Goal: Book appointment/travel/reservation

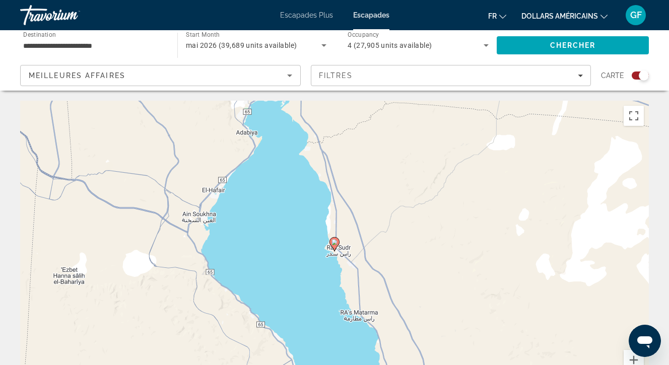
click at [335, 243] on image "Contenu principal" at bounding box center [335, 242] width 6 height 6
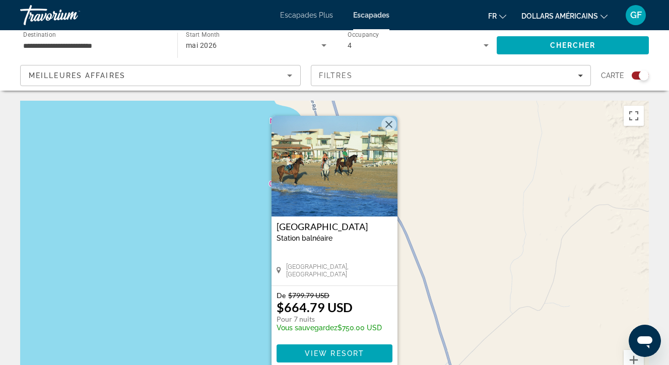
click at [389, 123] on button "Fermer" at bounding box center [389, 124] width 15 height 15
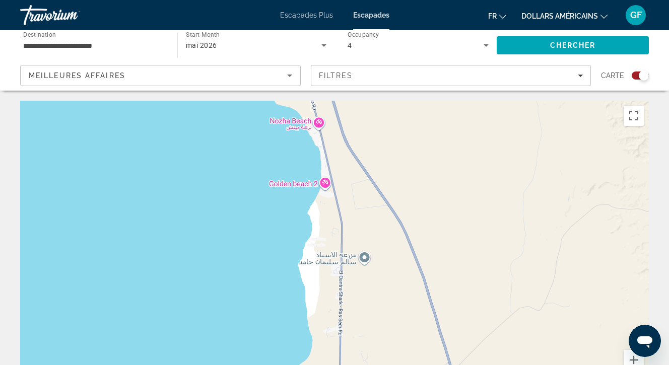
click at [366, 15] on font "Escapades" at bounding box center [371, 15] width 36 height 8
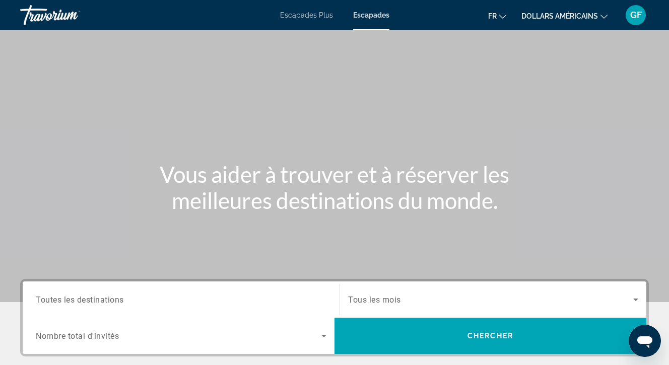
click at [148, 299] on input "Destination Toutes les destinations" at bounding box center [181, 300] width 291 height 12
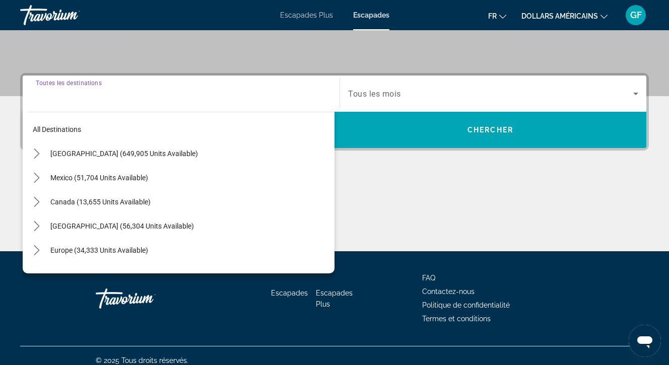
scroll to position [216, 0]
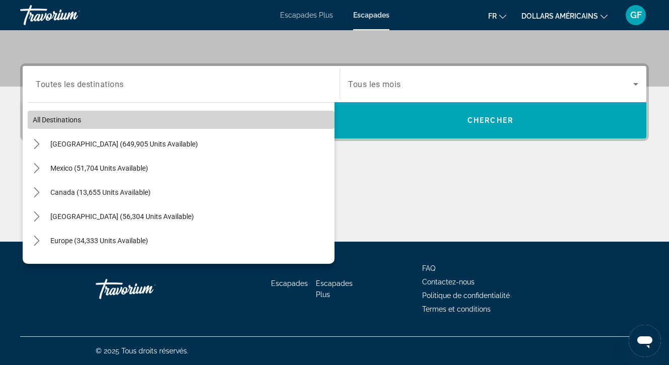
click at [89, 115] on span "Select destination: All destinations" at bounding box center [181, 120] width 307 height 24
type input "**********"
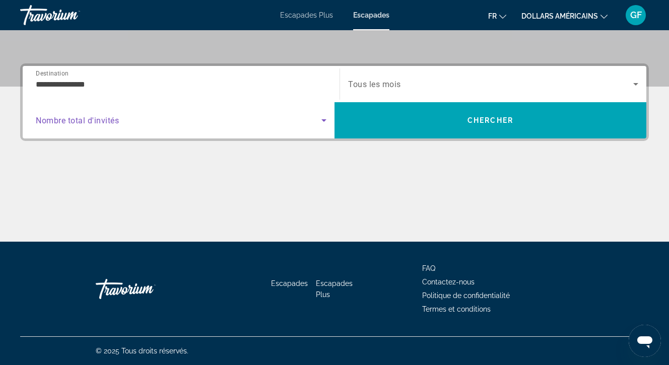
click at [326, 120] on icon "Search widget" at bounding box center [324, 120] width 12 height 12
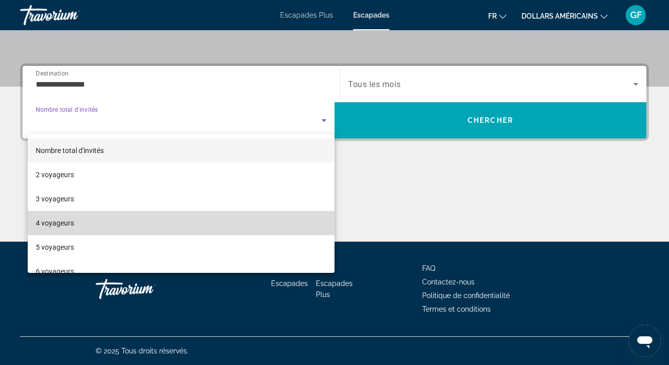
click at [122, 227] on mat-option "4 voyageurs" at bounding box center [181, 223] width 307 height 24
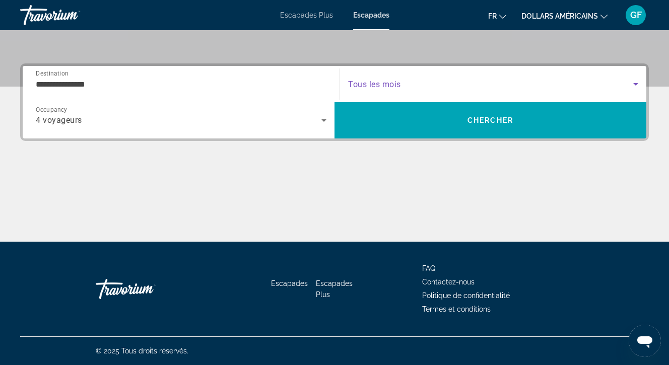
click at [639, 80] on icon "Search widget" at bounding box center [636, 84] width 12 height 12
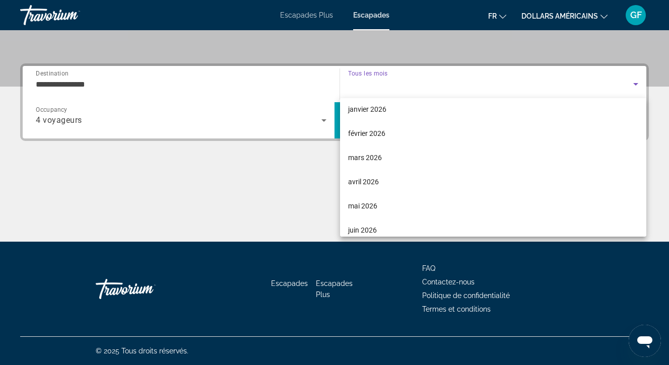
scroll to position [141, 0]
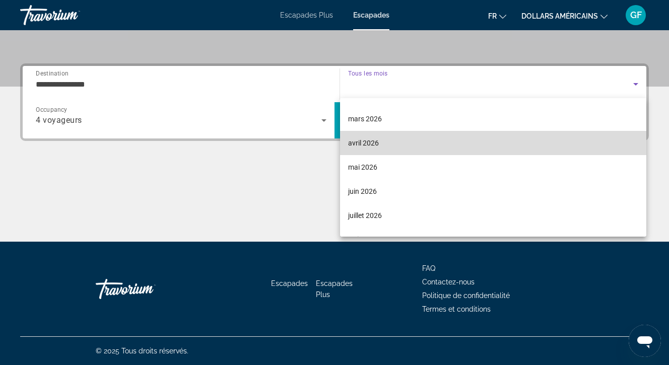
click at [368, 141] on font "avril 2026" at bounding box center [363, 143] width 31 height 8
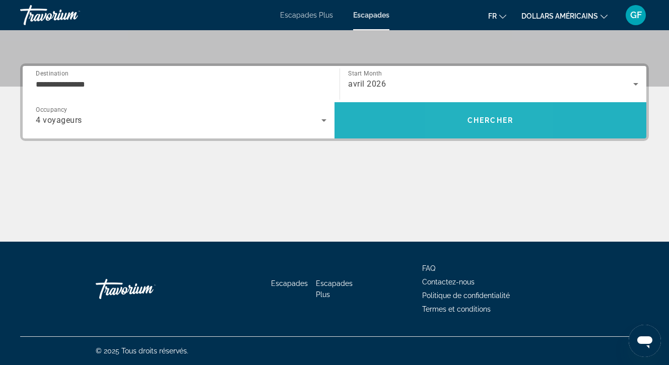
click at [472, 120] on span "Chercher" at bounding box center [491, 120] width 46 height 8
